Goal: Task Accomplishment & Management: Manage account settings

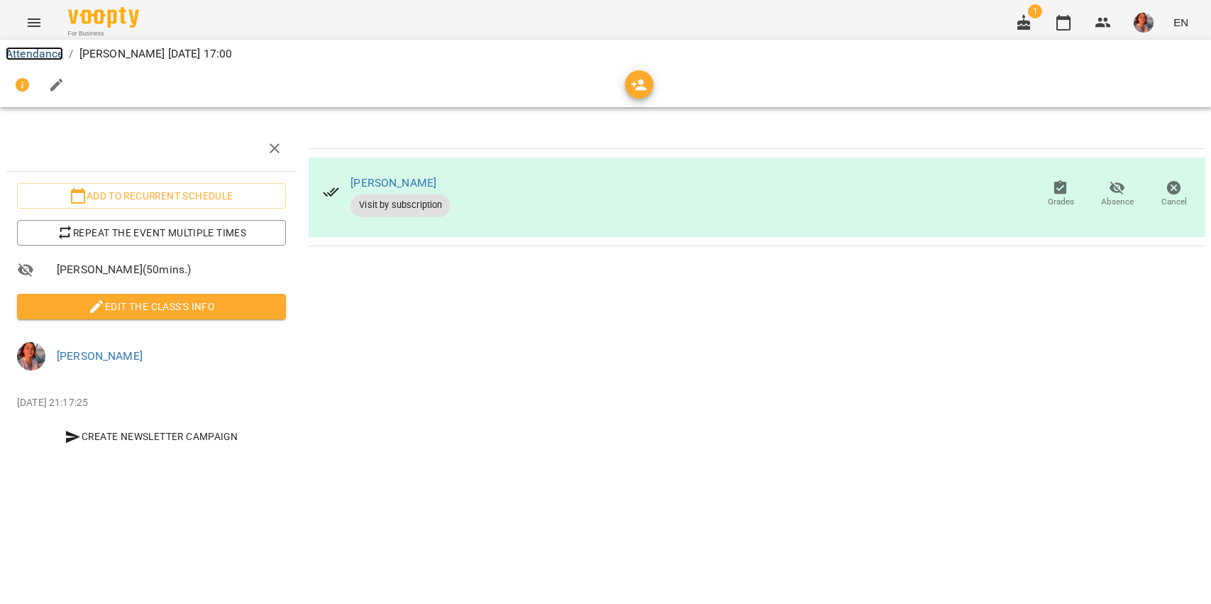
click at [42, 49] on link "Attendance" at bounding box center [34, 53] width 57 height 13
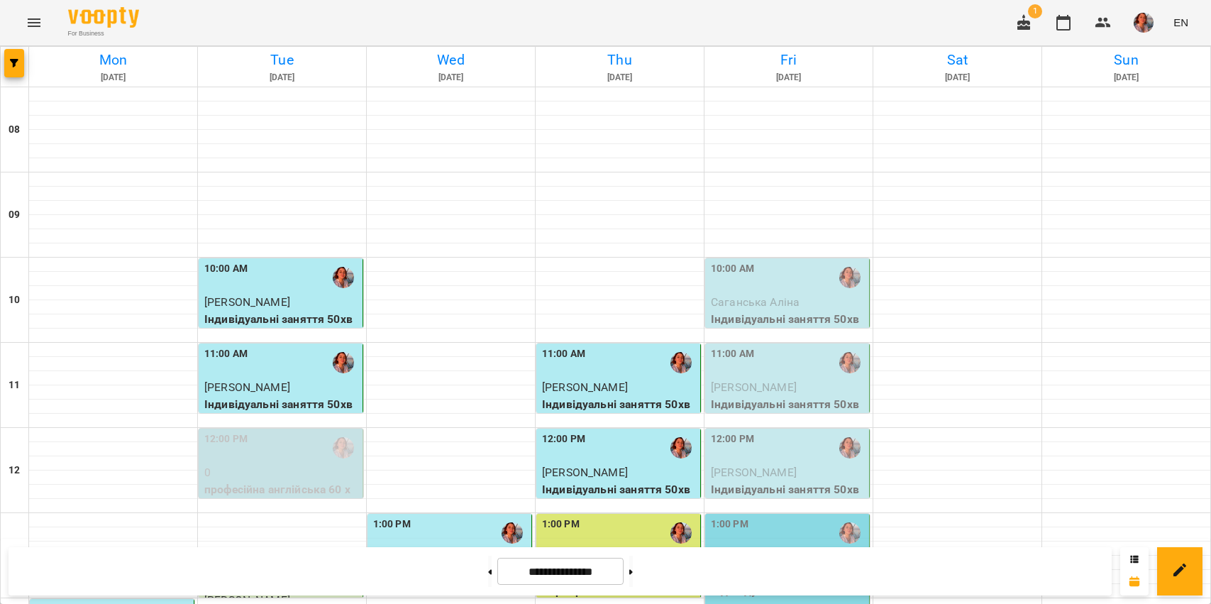
scroll to position [532, 0]
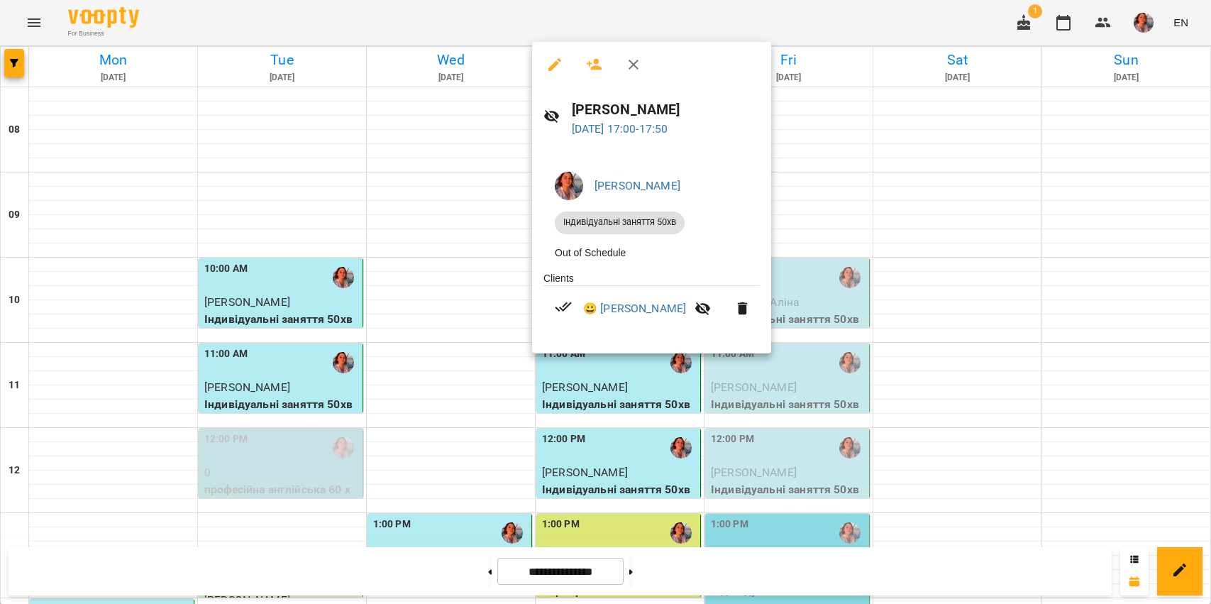
click at [552, 67] on icon "button" at bounding box center [554, 64] width 13 height 13
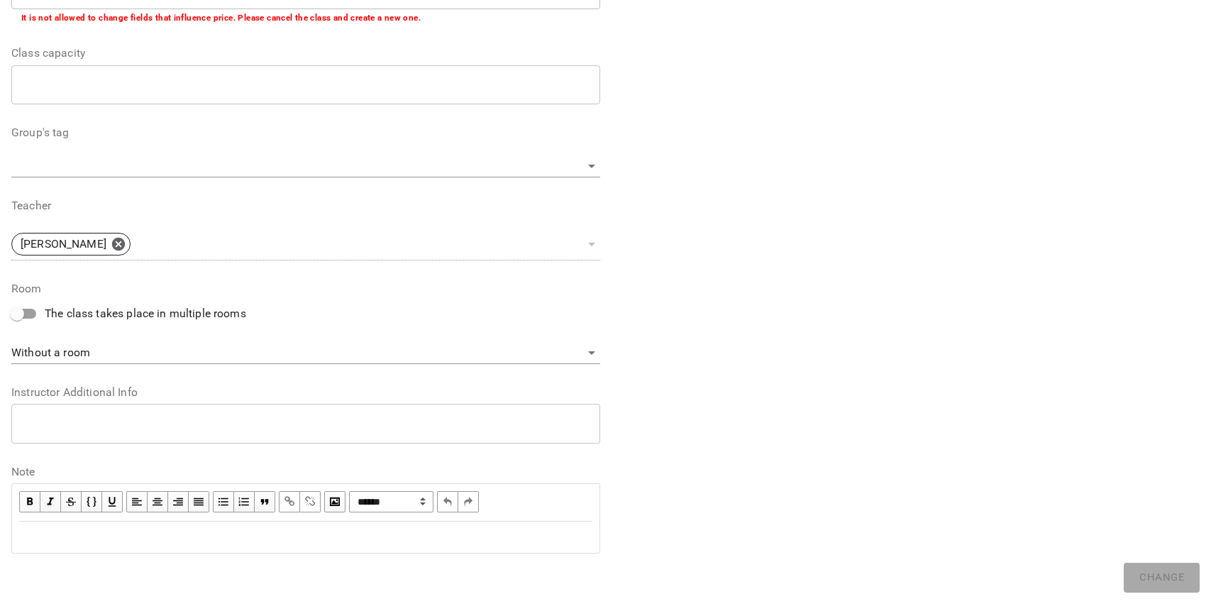
click at [468, 546] on div "Edit text" at bounding box center [306, 537] width 586 height 30
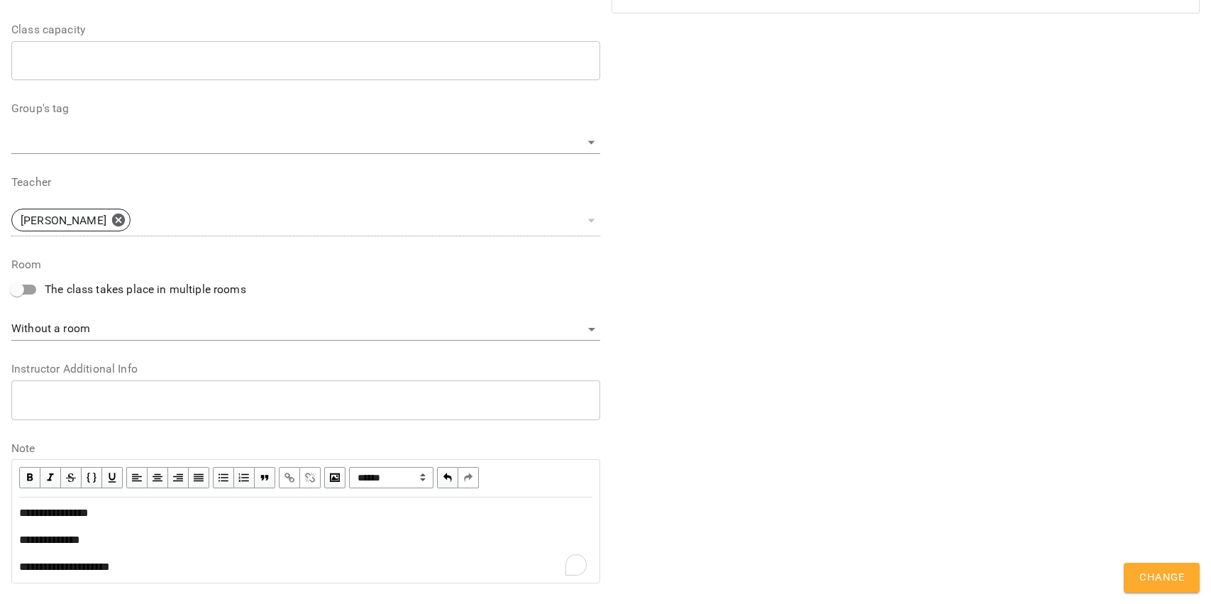
scroll to position [453, 0]
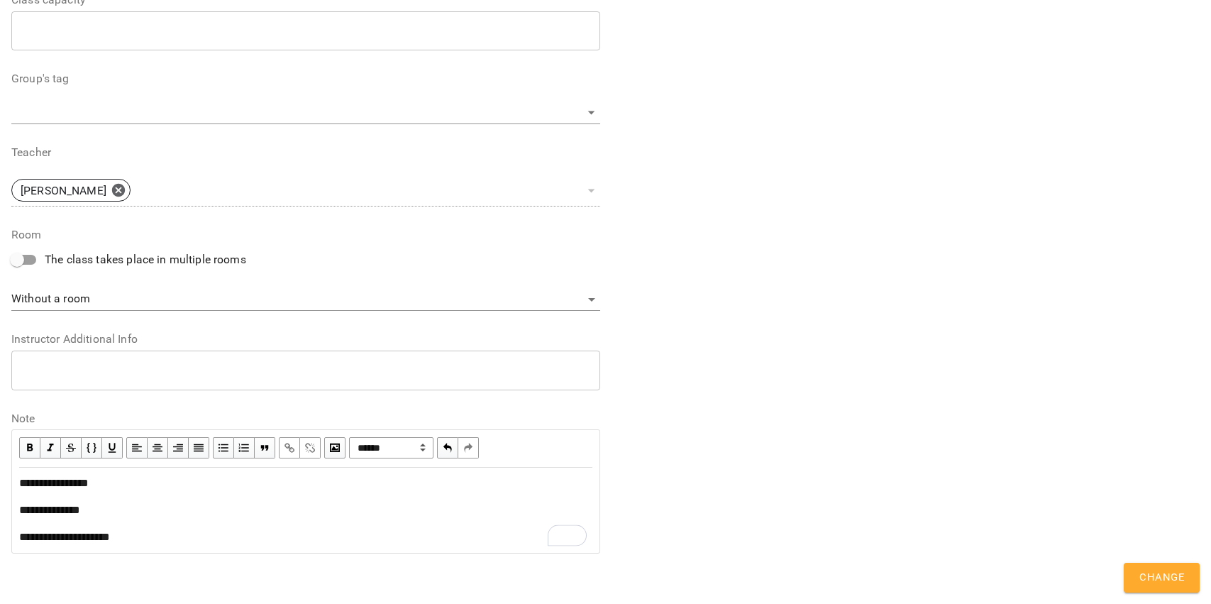
click at [95, 536] on span "**********" at bounding box center [64, 536] width 91 height 11
click at [285, 447] on span "button" at bounding box center [290, 448] width 16 height 16
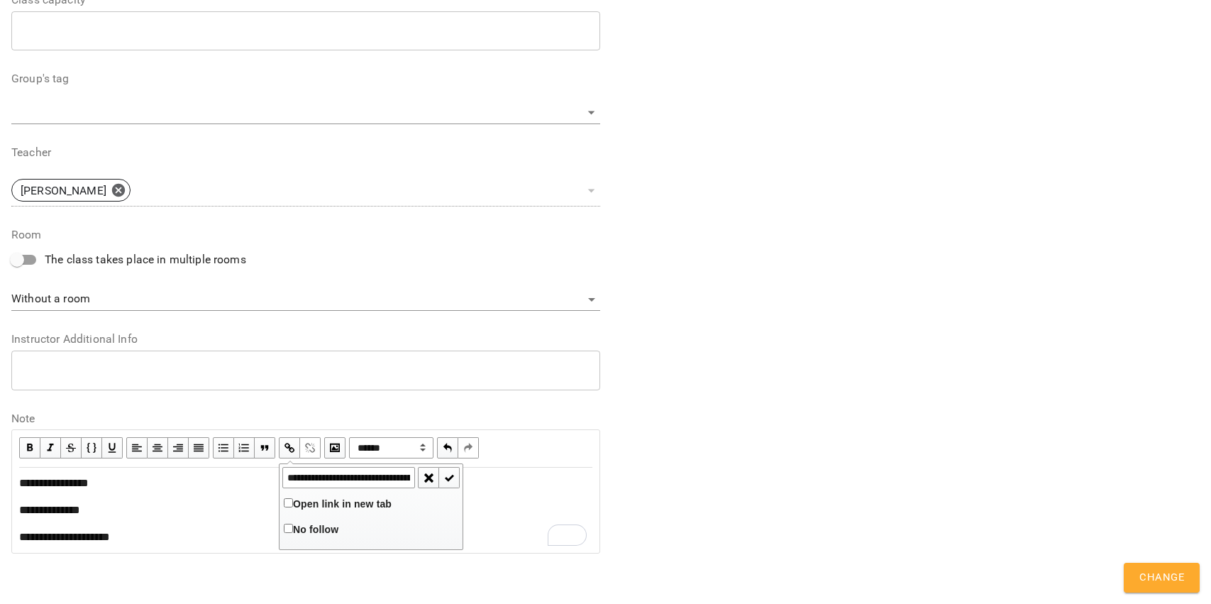
scroll to position [0, 363]
type input "**********"
click at [453, 474] on span "button" at bounding box center [449, 478] width 16 height 16
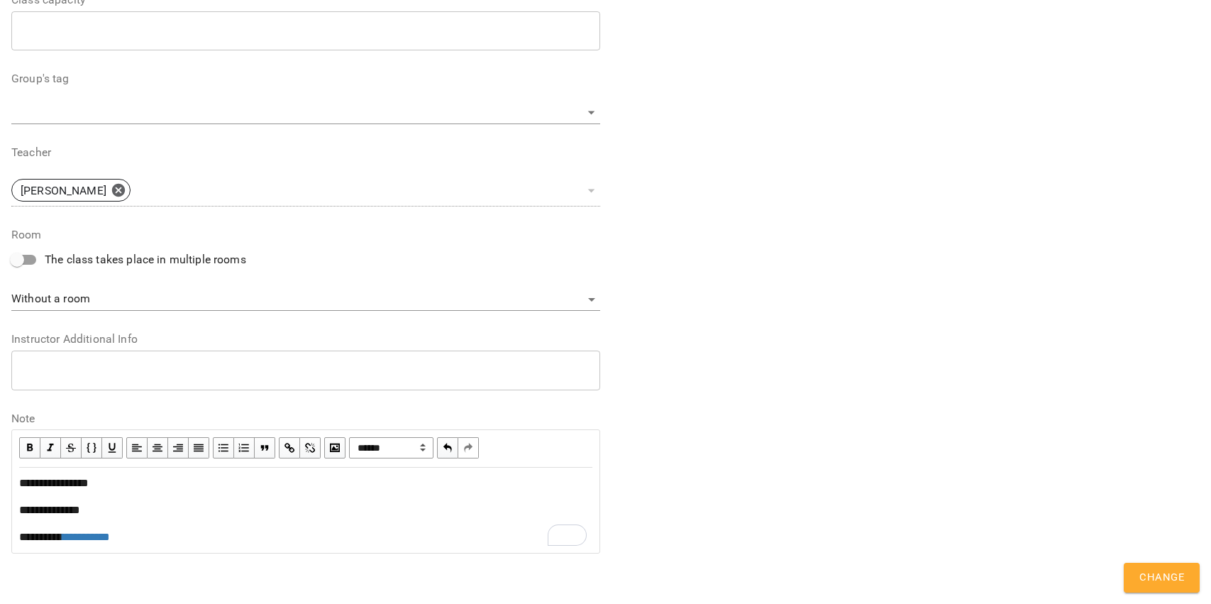
click at [459, 502] on div "**********" at bounding box center [305, 510] width 573 height 17
click at [1159, 575] on span "Change" at bounding box center [1161, 577] width 45 height 18
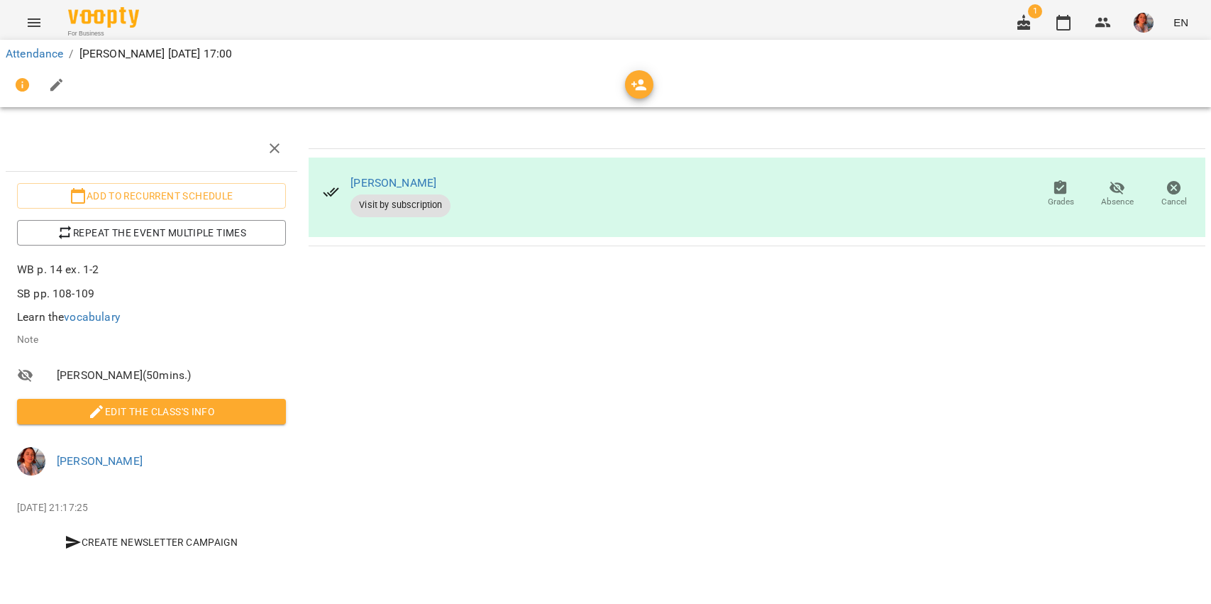
click at [1025, 21] on icon "button" at bounding box center [1023, 22] width 13 height 16
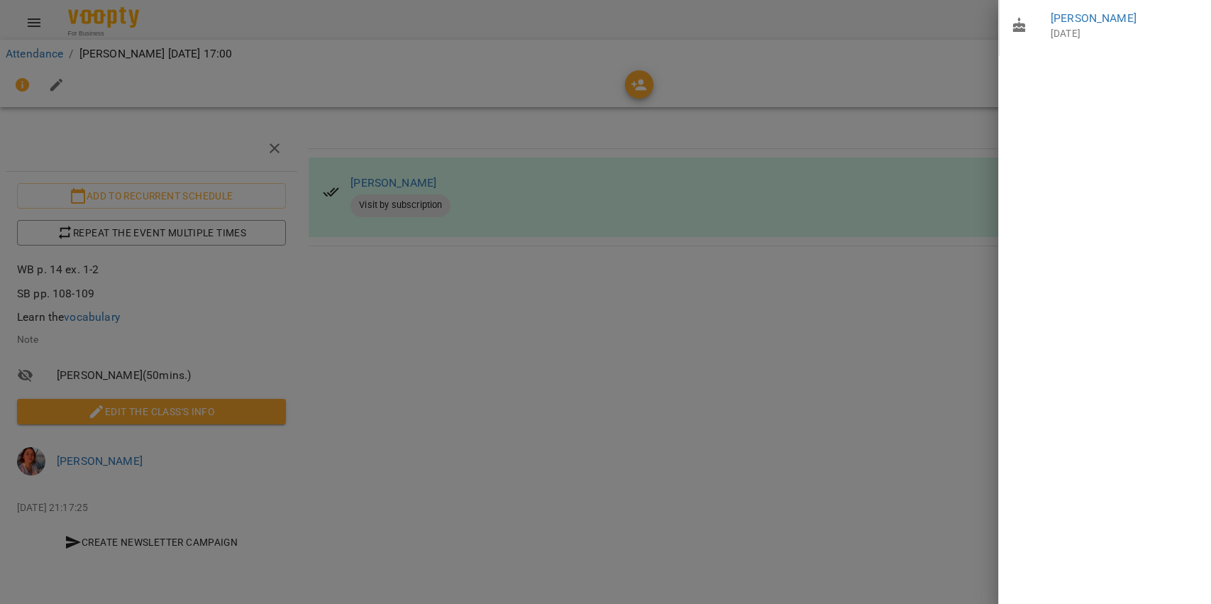
click at [861, 94] on div at bounding box center [605, 302] width 1211 height 604
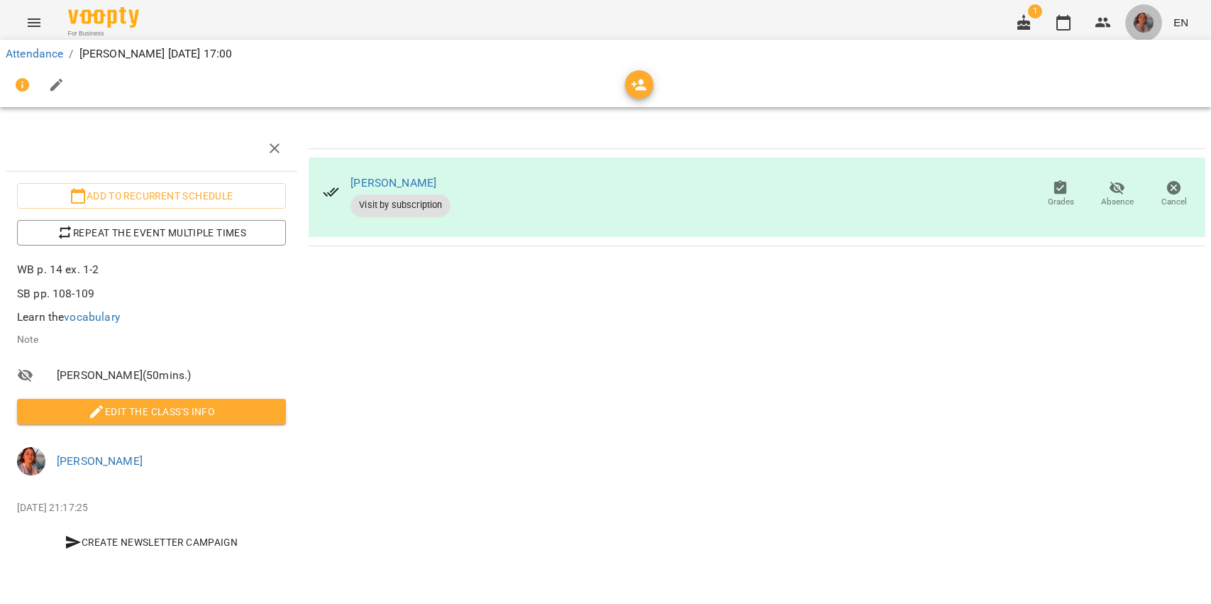
click at [1137, 18] on img "button" at bounding box center [1144, 23] width 20 height 20
click at [1143, 48] on span "[PERSON_NAME]" at bounding box center [1146, 53] width 96 height 17
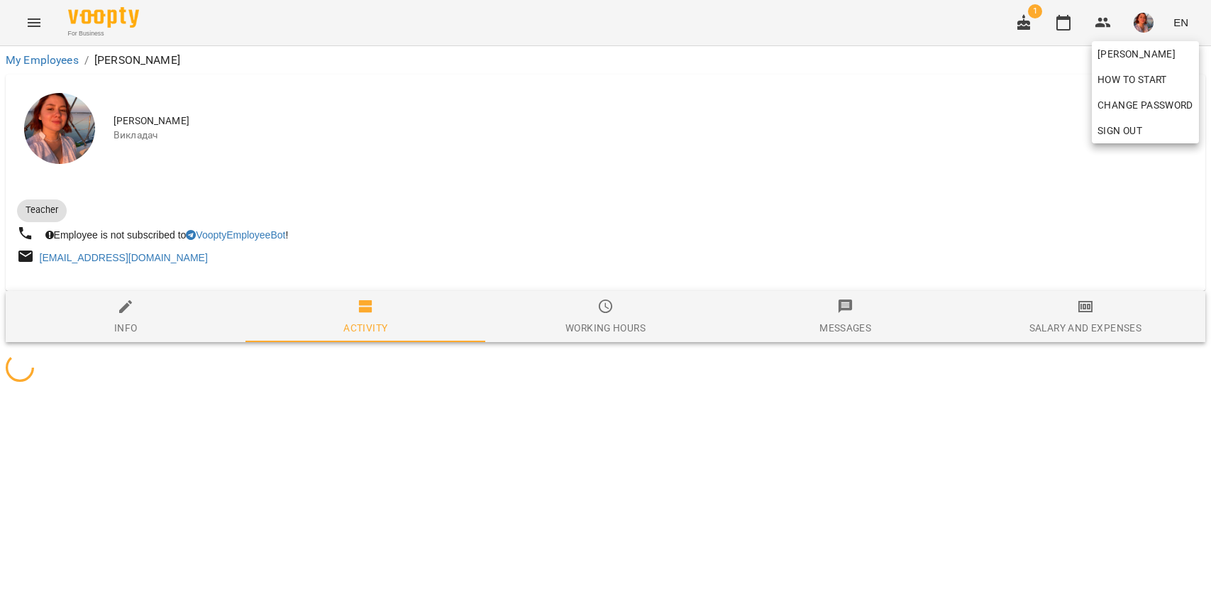
click at [1076, 338] on div at bounding box center [605, 302] width 1211 height 604
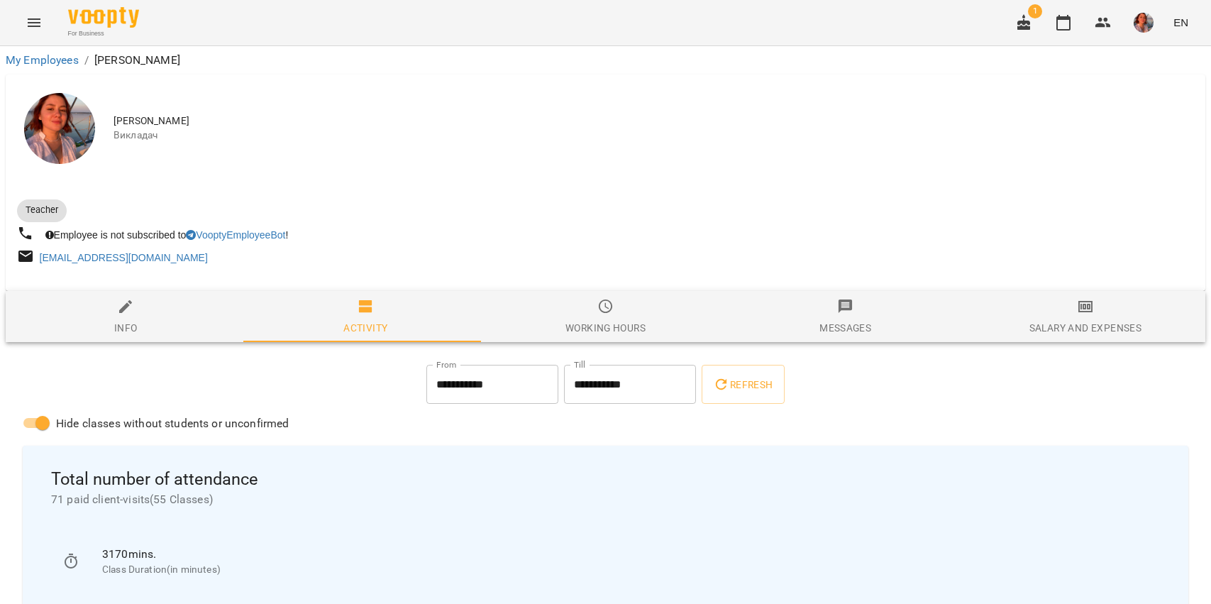
click at [1080, 321] on div "Salary and Expenses" at bounding box center [1085, 327] width 112 height 17
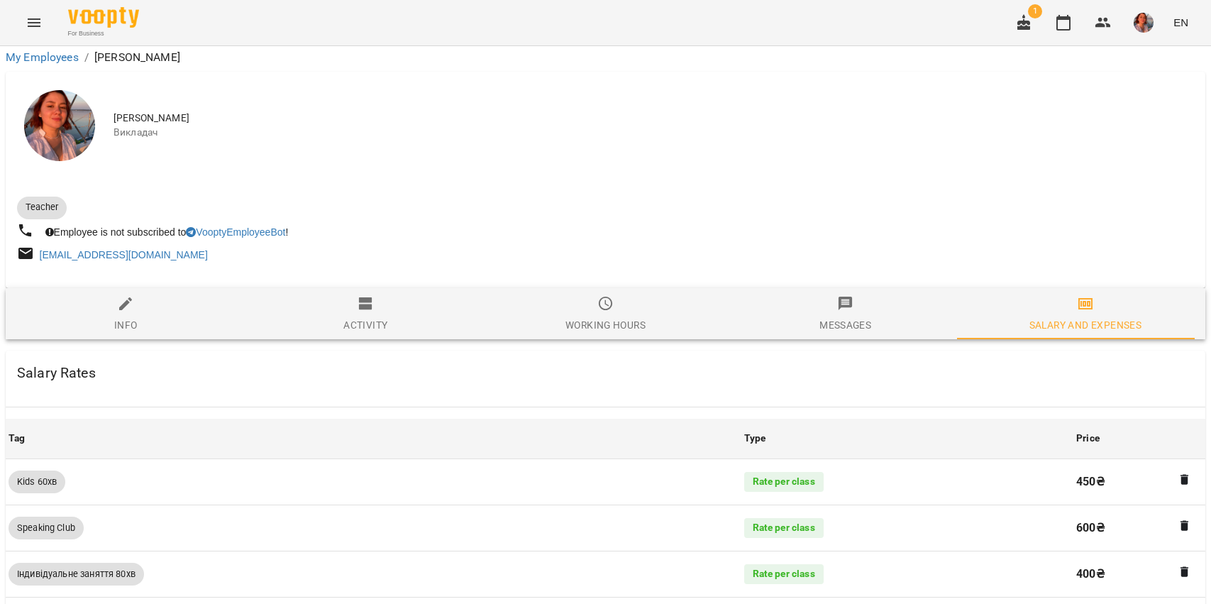
scroll to position [1247, 0]
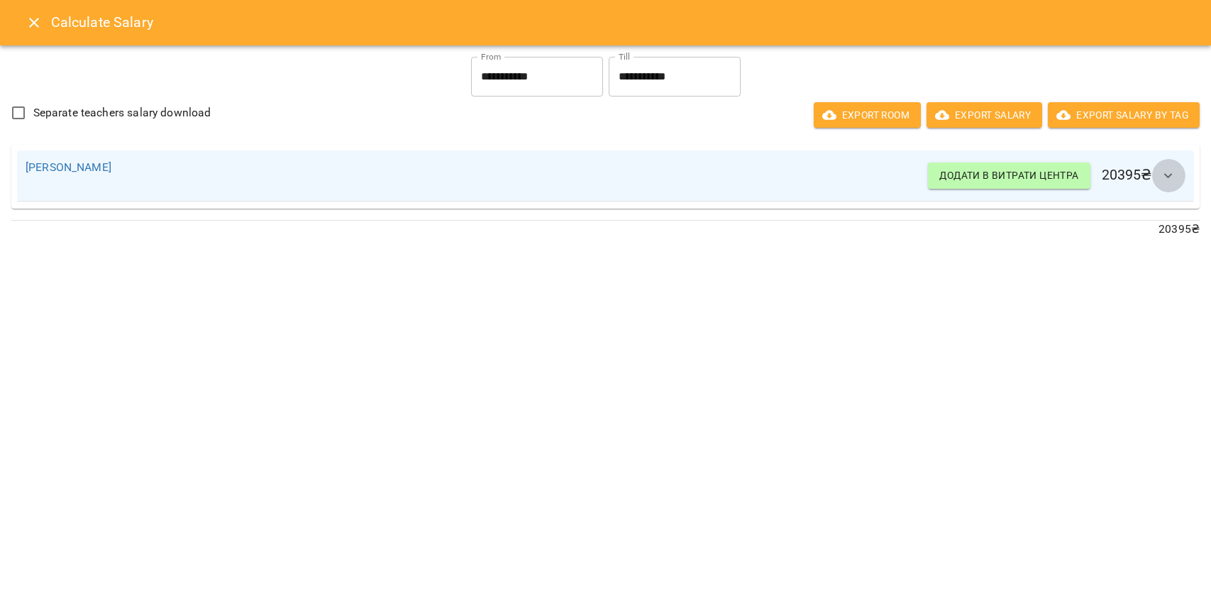
click at [1171, 177] on icon "button" at bounding box center [1168, 175] width 17 height 17
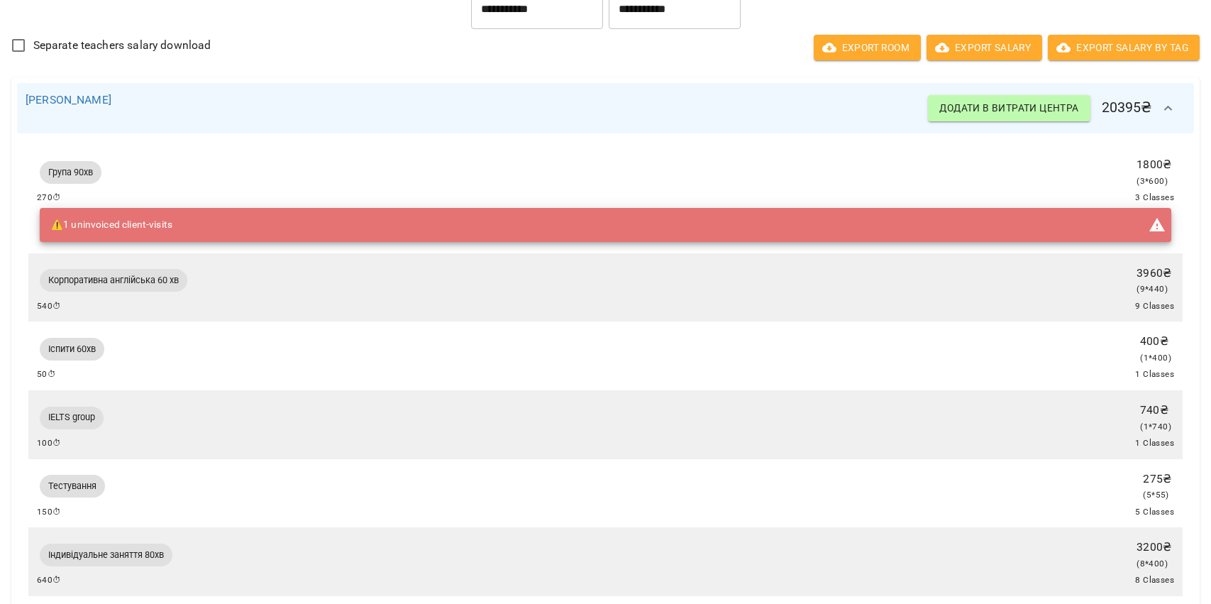
scroll to position [0, 0]
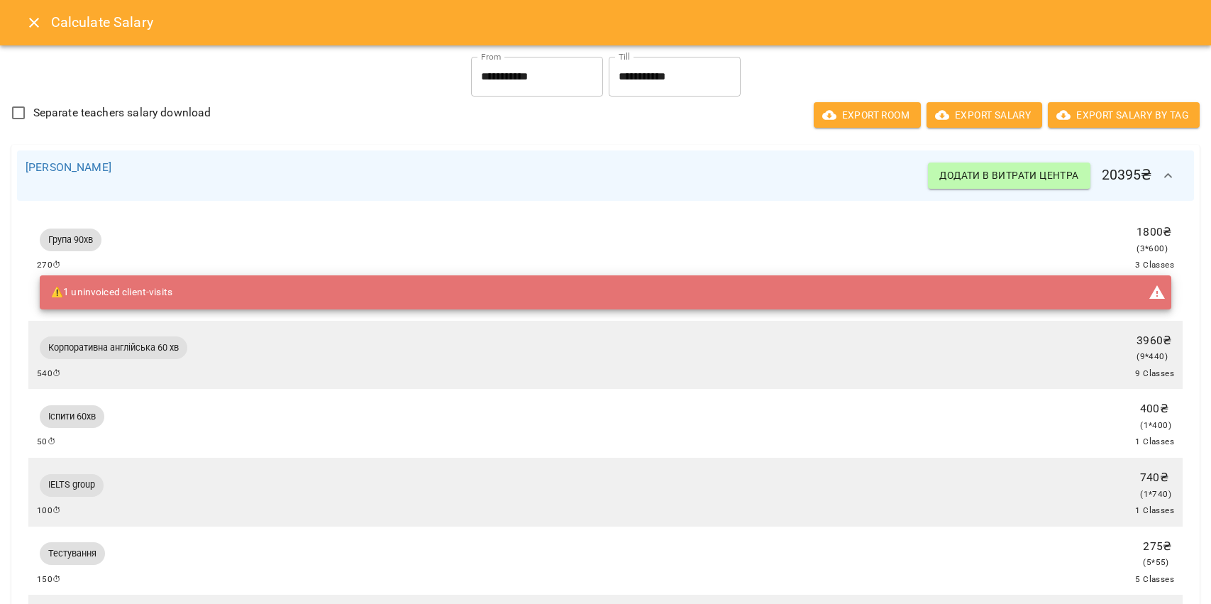
click at [35, 29] on icon "Close" at bounding box center [34, 22] width 17 height 17
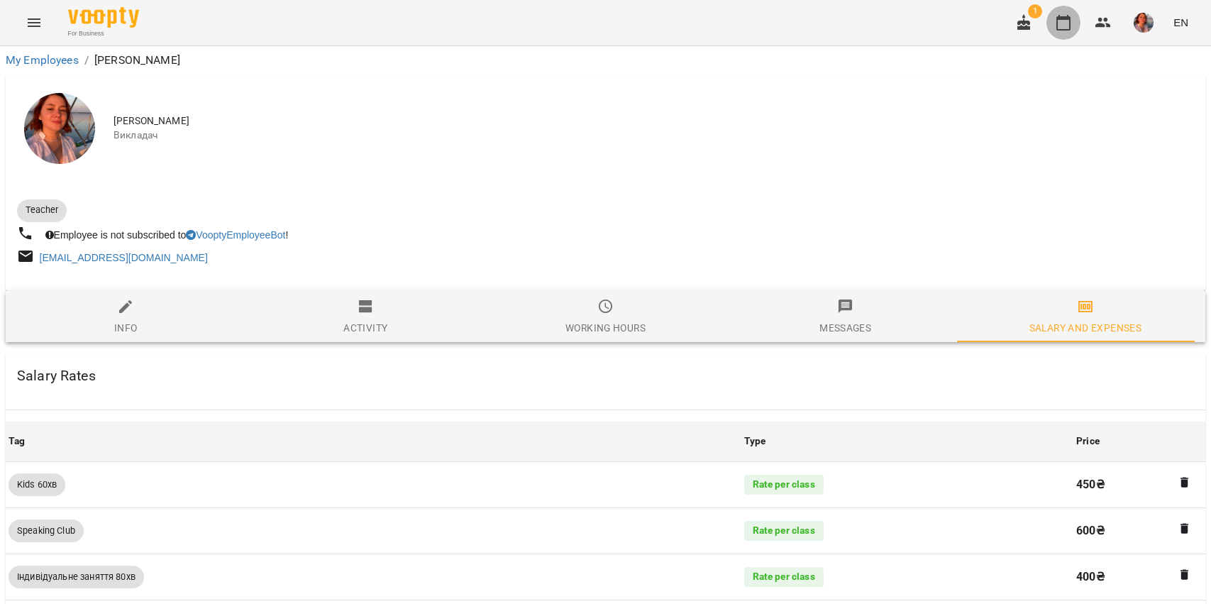
click at [1078, 26] on button "button" at bounding box center [1064, 23] width 34 height 34
